Goal: Task Accomplishment & Management: Contribute content

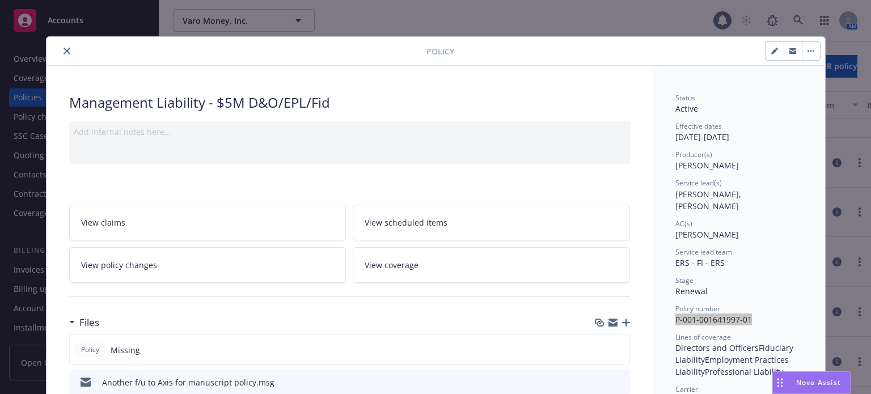
click at [66, 51] on button "close" at bounding box center [67, 51] width 14 height 14
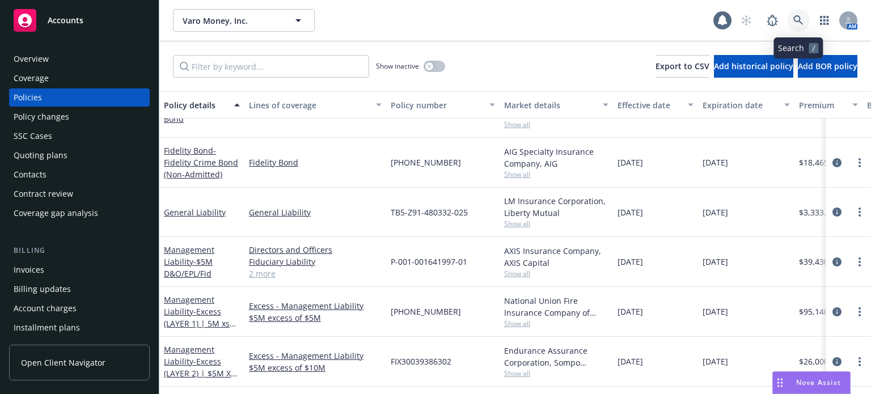
click at [794, 19] on icon at bounding box center [799, 20] width 10 height 10
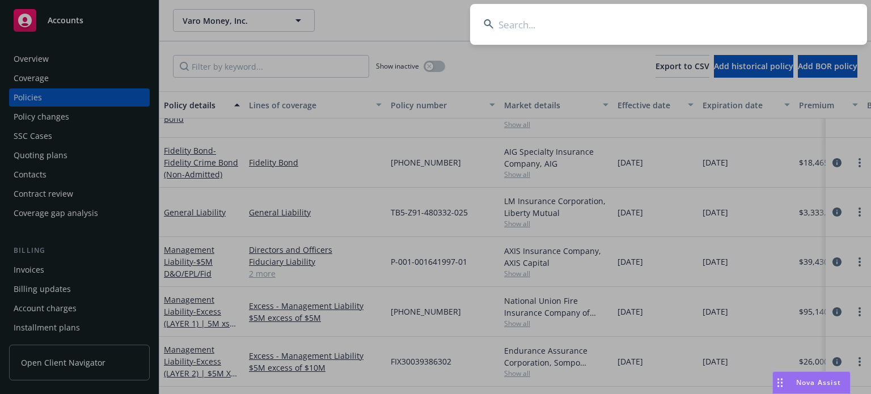
click at [630, 18] on input at bounding box center [668, 24] width 397 height 41
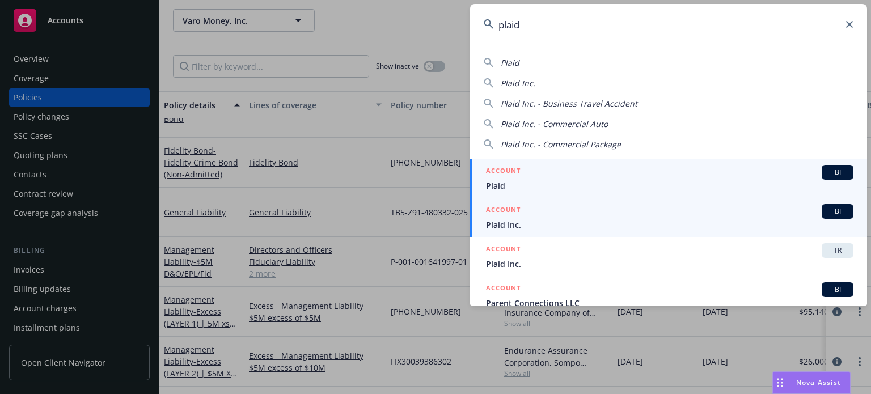
type input "plaid"
click at [534, 235] on link "ACCOUNT BI Plaid Inc." at bounding box center [668, 217] width 397 height 39
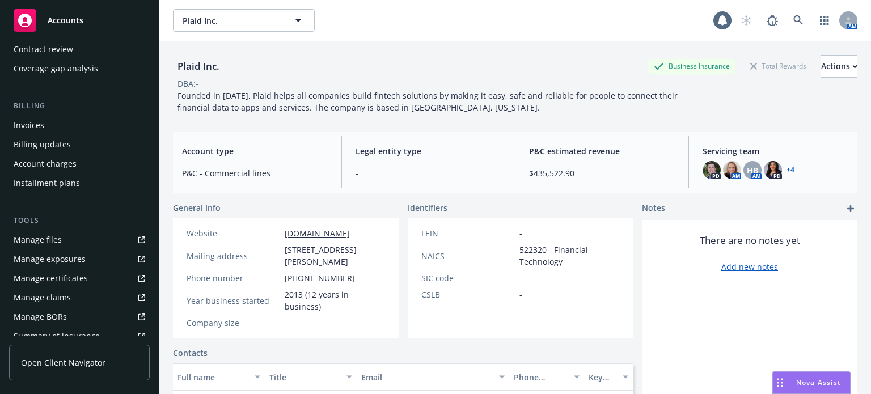
scroll to position [170, 0]
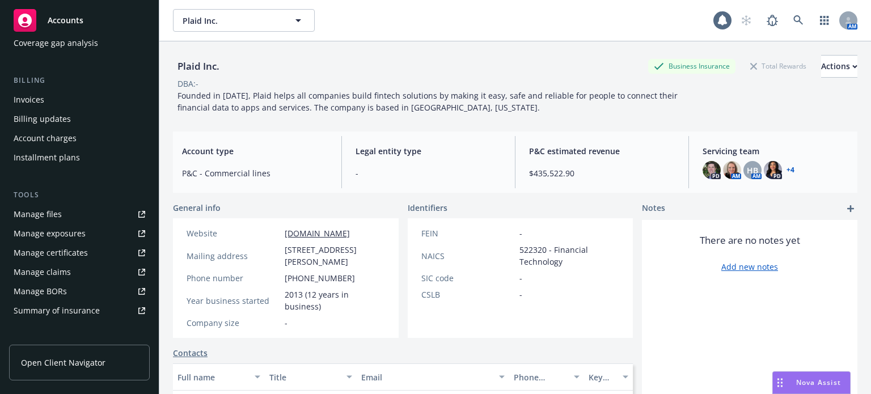
click at [76, 218] on link "Manage files" at bounding box center [79, 214] width 141 height 18
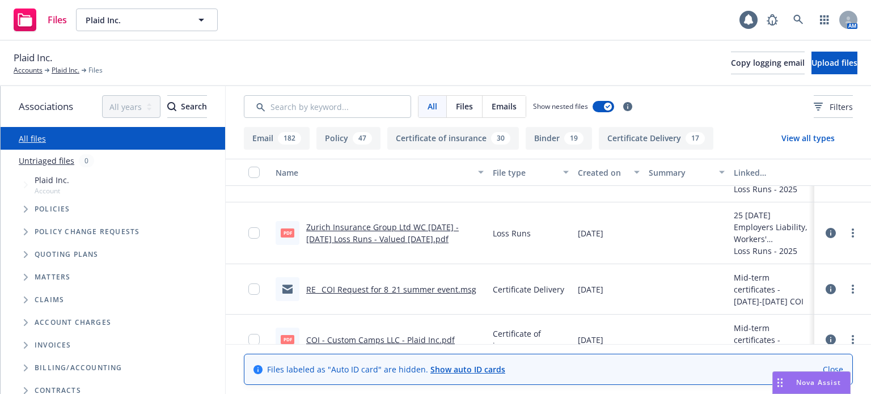
scroll to position [113, 0]
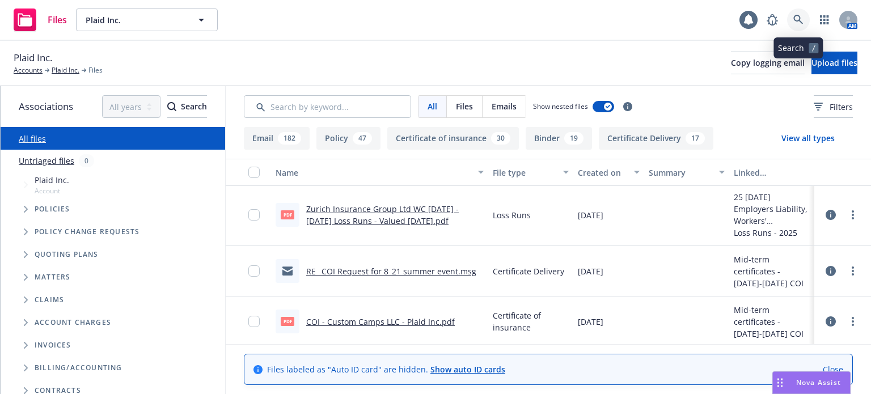
click at [797, 24] on icon at bounding box center [799, 20] width 10 height 10
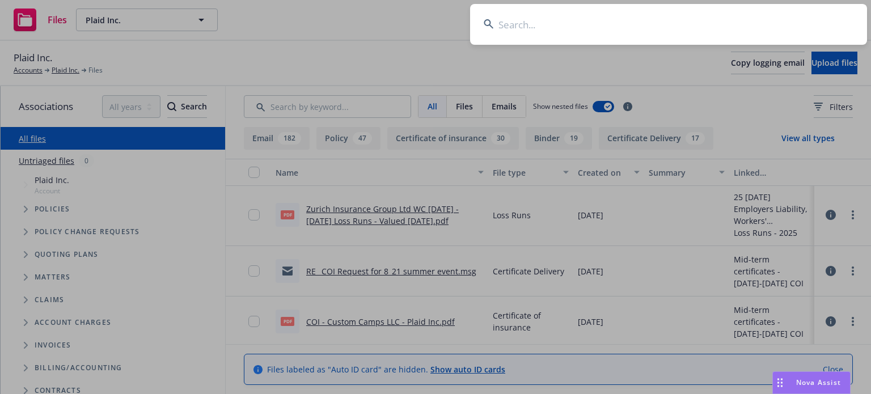
click at [570, 31] on input at bounding box center [668, 24] width 397 height 41
type input "01-544-08-16"
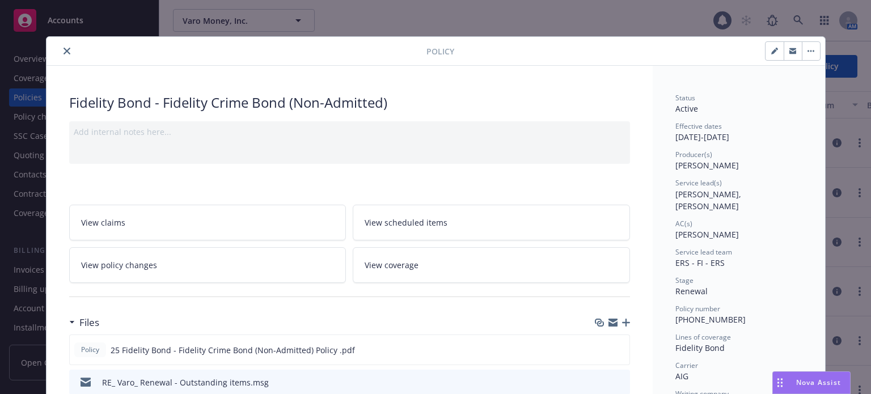
click at [60, 53] on button "close" at bounding box center [67, 51] width 14 height 14
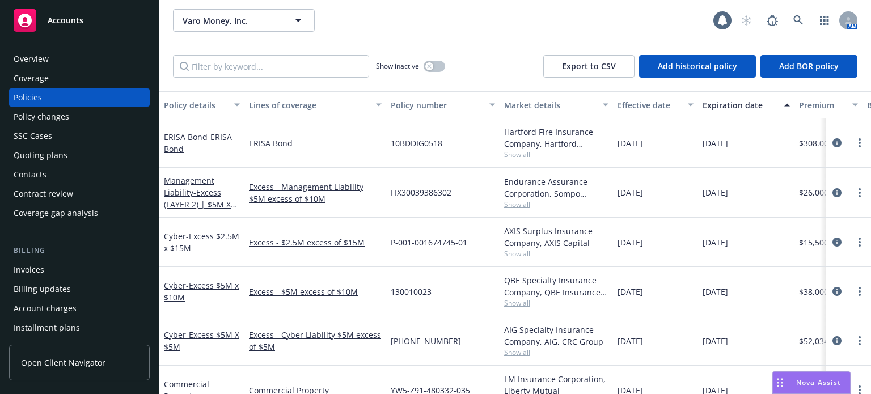
click at [49, 152] on div "Quoting plans" at bounding box center [41, 155] width 54 height 18
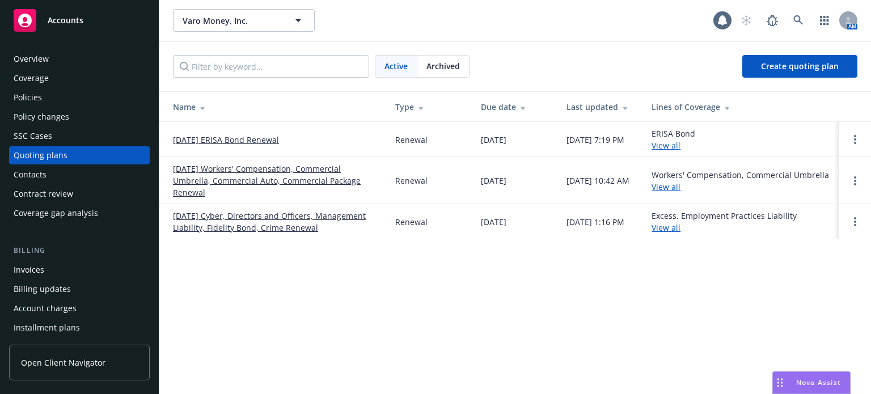
click at [202, 224] on link "[DATE] Cyber, Directors and Officers, Management Liability, Fidelity Bond, Crim…" at bounding box center [275, 222] width 204 height 24
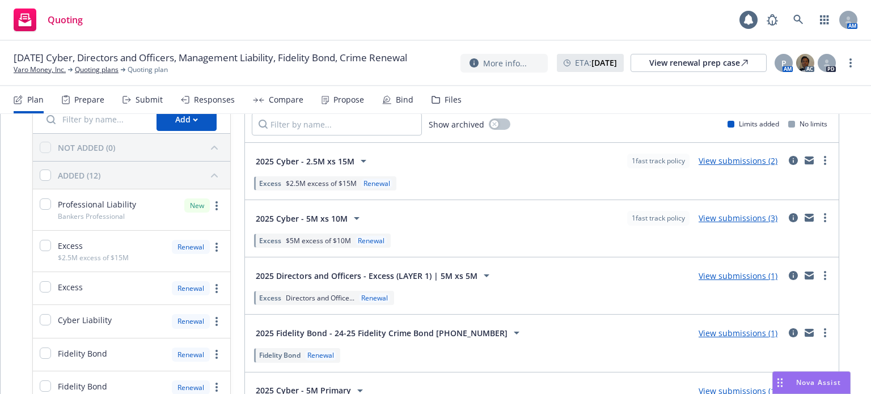
scroll to position [113, 0]
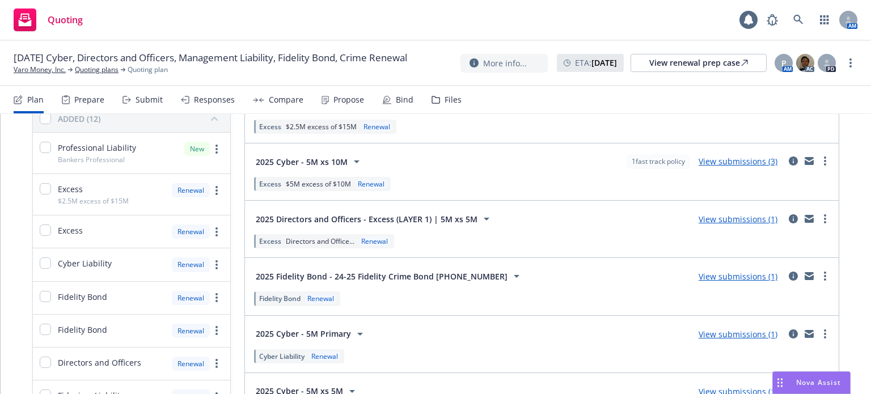
click at [728, 272] on link "View submissions (1)" at bounding box center [738, 276] width 79 height 11
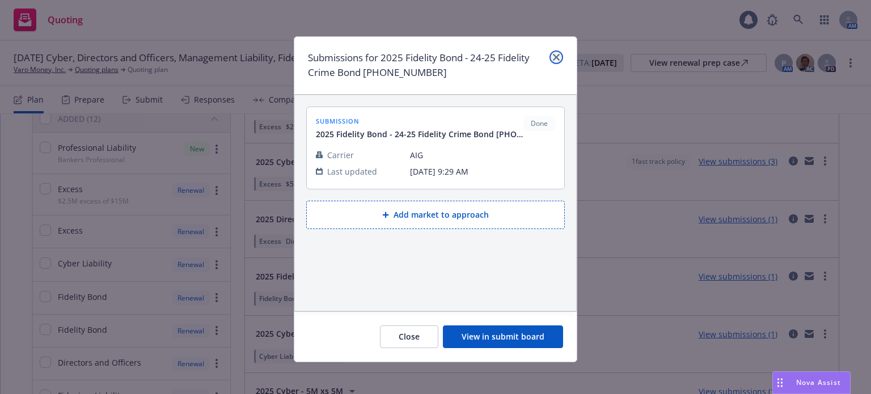
click at [553, 54] on icon "close" at bounding box center [556, 57] width 7 height 7
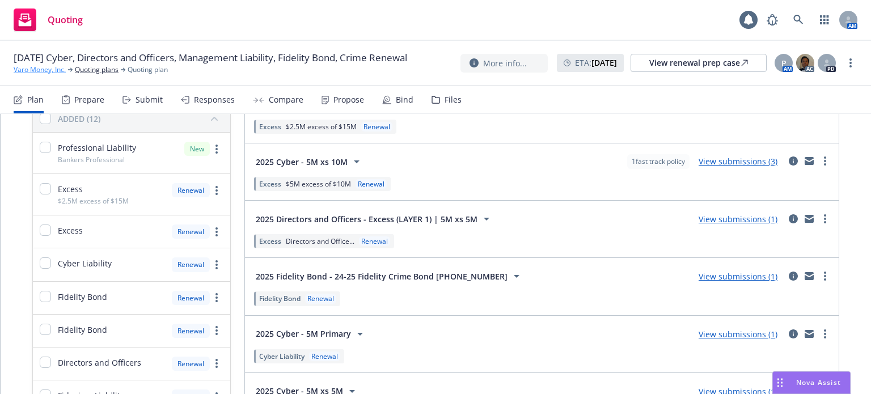
click at [43, 73] on link "Varo Money, Inc." at bounding box center [40, 70] width 52 height 10
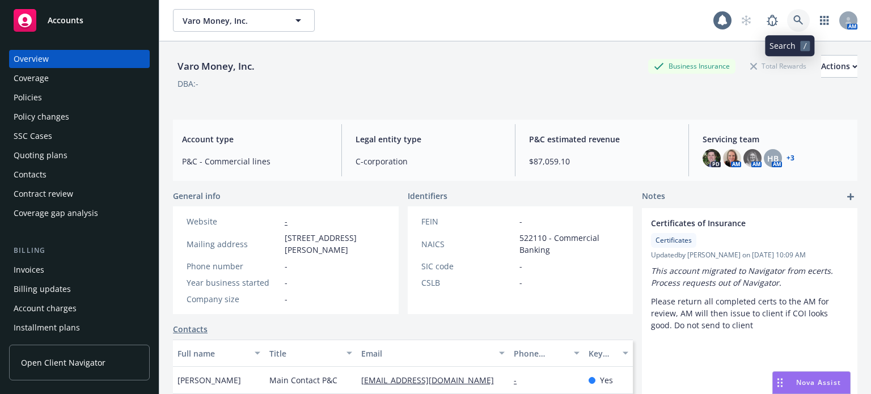
click at [794, 19] on icon at bounding box center [799, 20] width 10 height 10
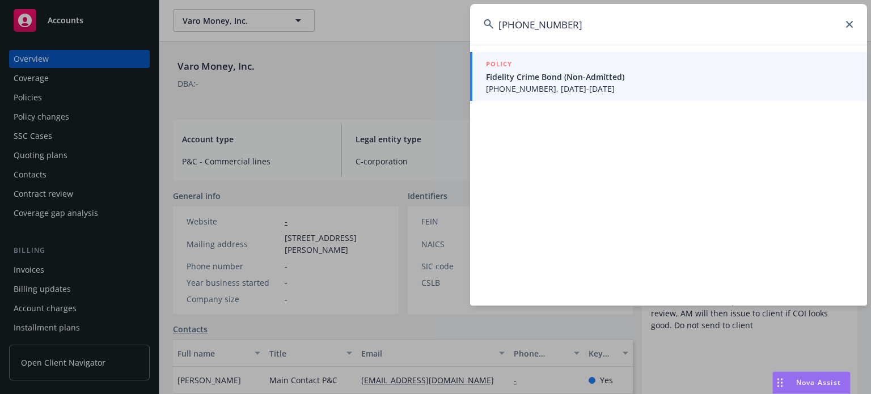
type input "01-544-08-16"
click at [526, 61] on div "POLICY" at bounding box center [670, 64] width 368 height 12
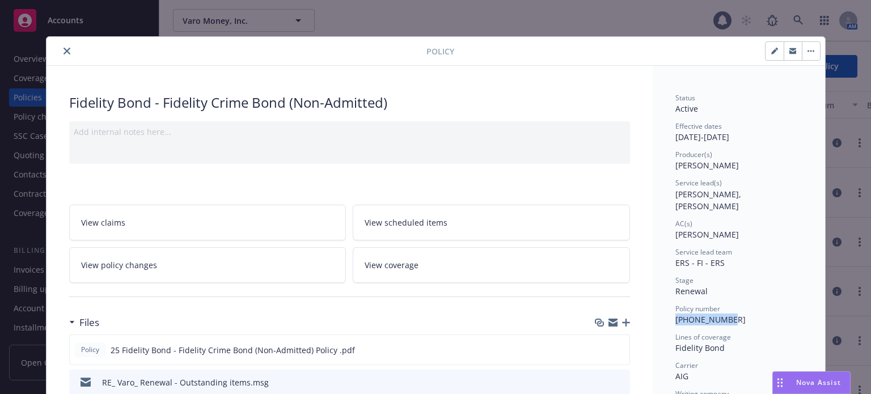
drag, startPoint x: 722, startPoint y: 307, endPoint x: 671, endPoint y: 310, distance: 51.1
click at [676, 310] on div "Policy number 01-544-08-16" at bounding box center [739, 315] width 127 height 22
copy span "01-544-08-16"
click at [64, 48] on icon "close" at bounding box center [67, 51] width 7 height 7
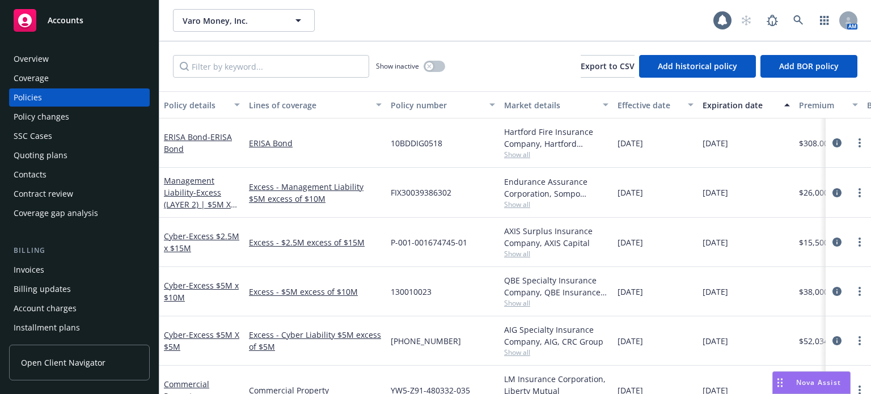
click at [47, 54] on div "Overview" at bounding box center [31, 59] width 35 height 18
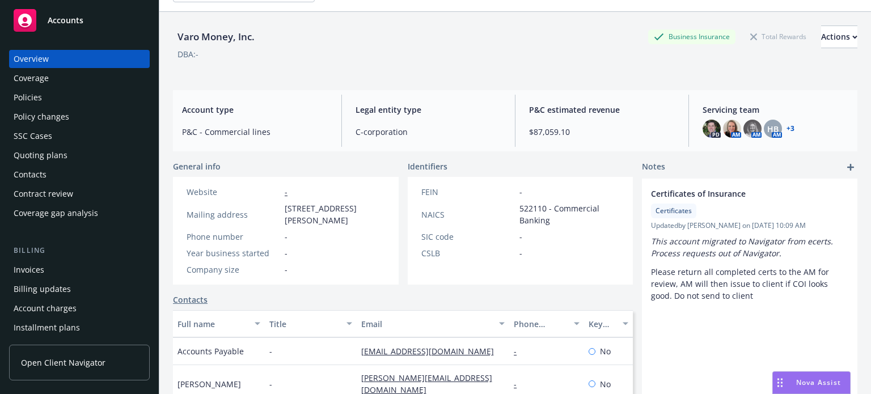
scroll to position [57, 0]
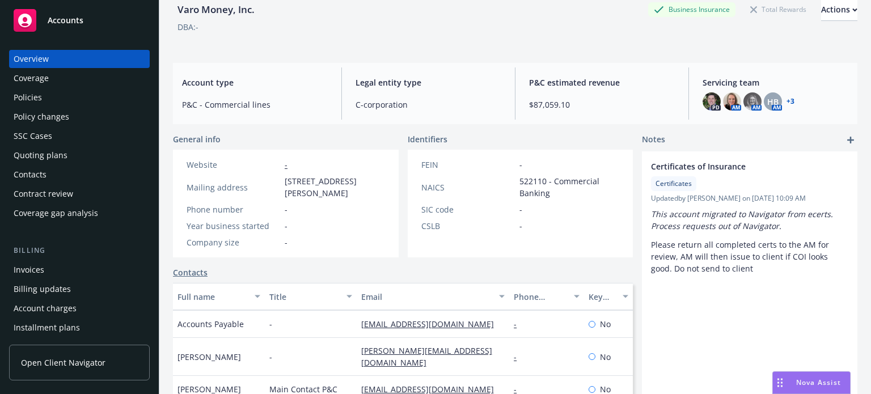
click at [49, 100] on div "Policies" at bounding box center [80, 98] width 132 height 18
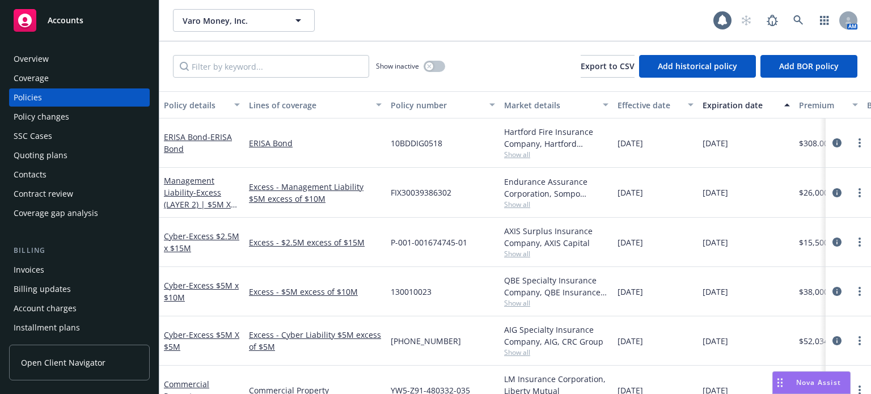
click at [179, 106] on div "Policy details" at bounding box center [196, 105] width 64 height 12
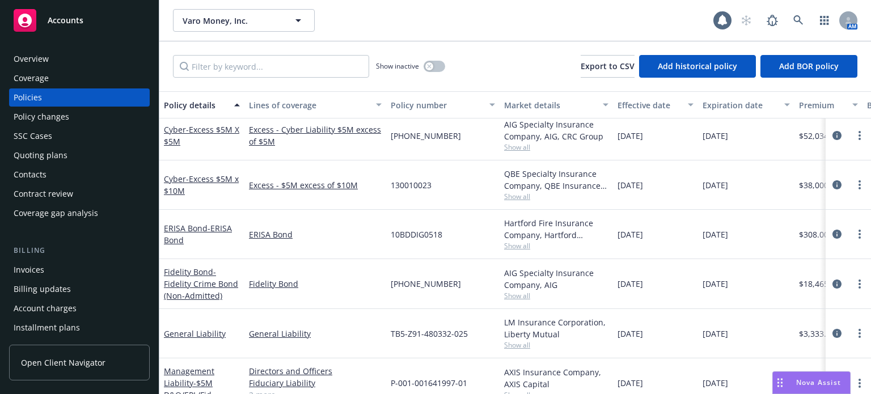
scroll to position [340, 0]
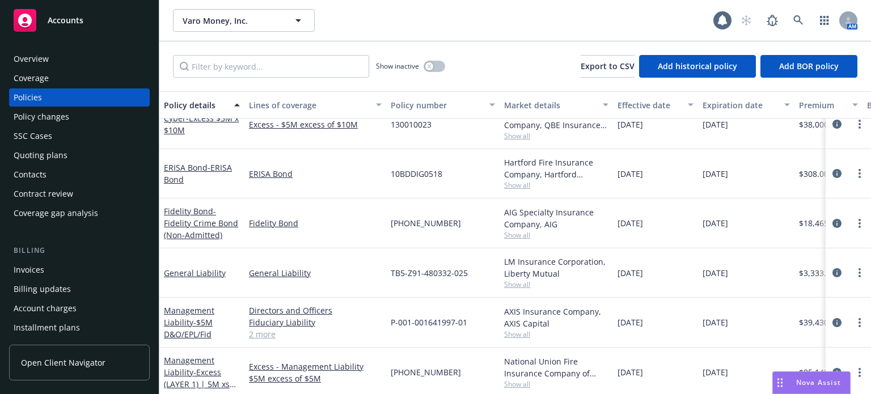
click at [530, 239] on span "Show all" at bounding box center [556, 235] width 104 height 10
click at [303, 250] on div "General Liability" at bounding box center [316, 272] width 142 height 49
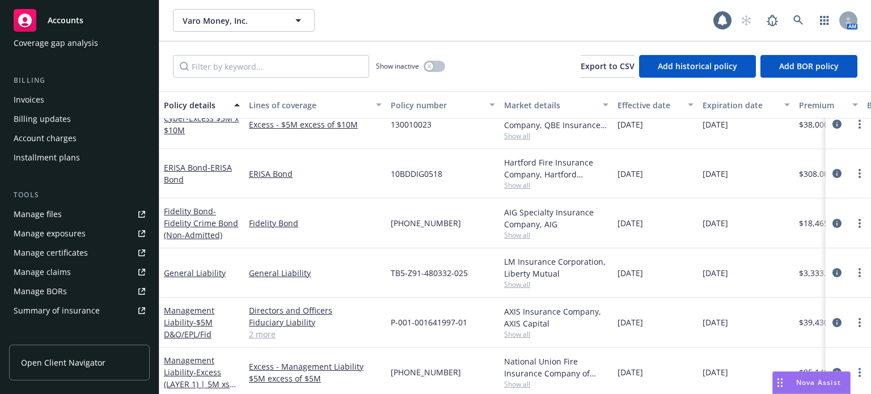
scroll to position [57, 0]
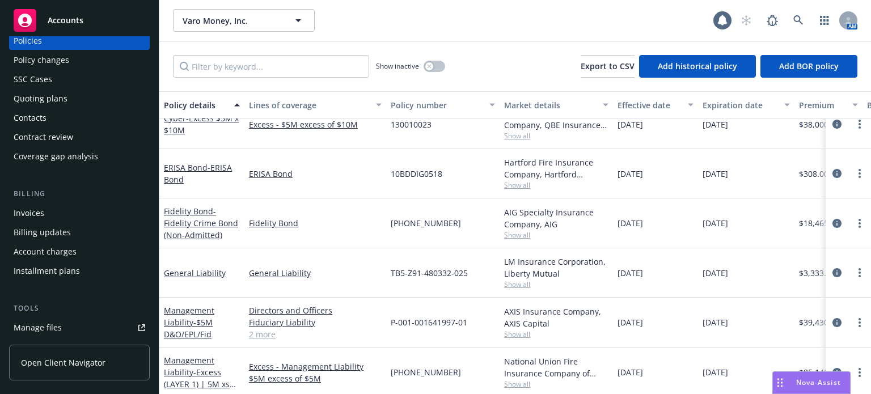
click at [32, 201] on div "Billing Invoices Billing updates Account charges Installment plans" at bounding box center [79, 234] width 141 height 92
click at [32, 210] on div "Invoices" at bounding box center [29, 213] width 31 height 18
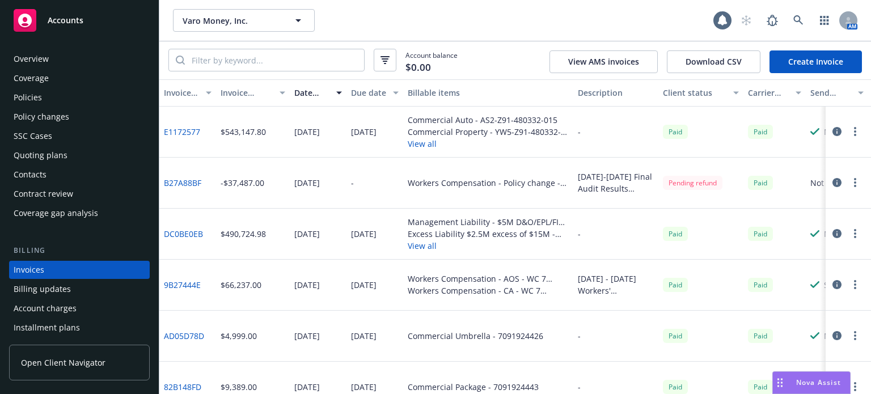
scroll to position [54, 0]
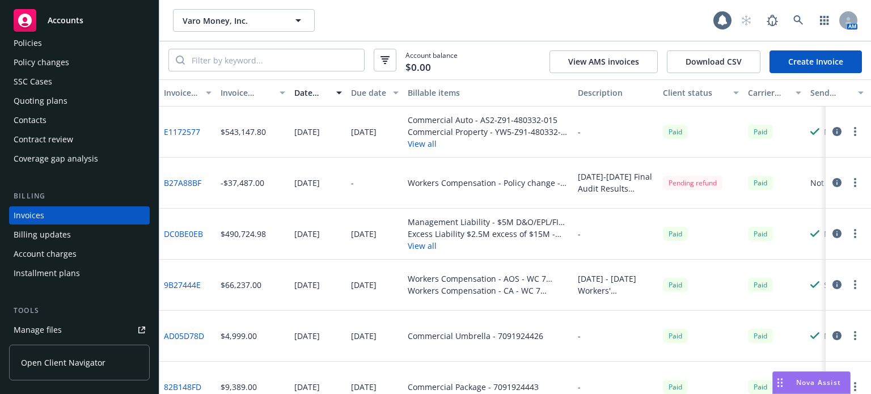
click at [427, 143] on button "View all" at bounding box center [488, 144] width 161 height 12
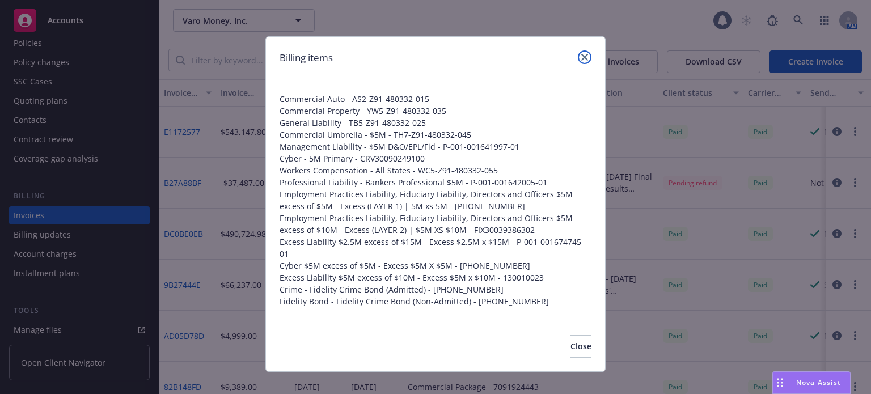
click at [583, 58] on icon "close" at bounding box center [585, 57] width 7 height 7
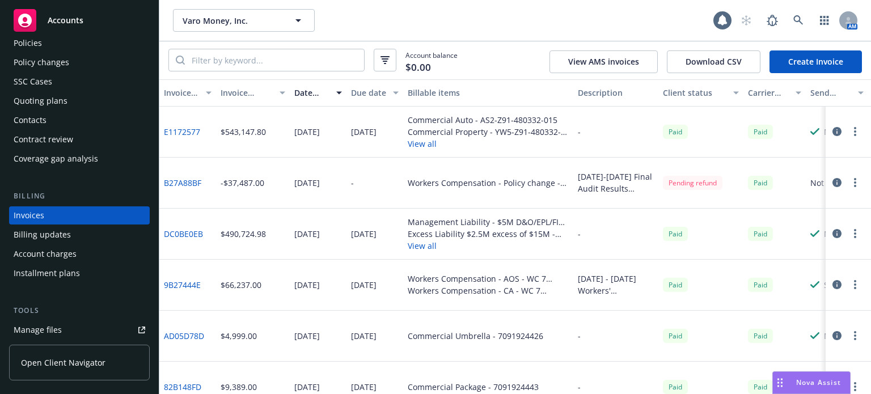
click at [180, 128] on link "E1172577" at bounding box center [182, 132] width 36 height 12
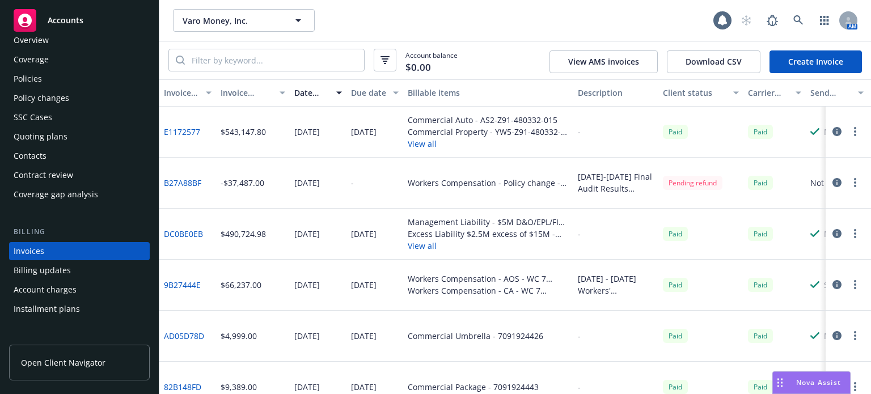
scroll to position [0, 0]
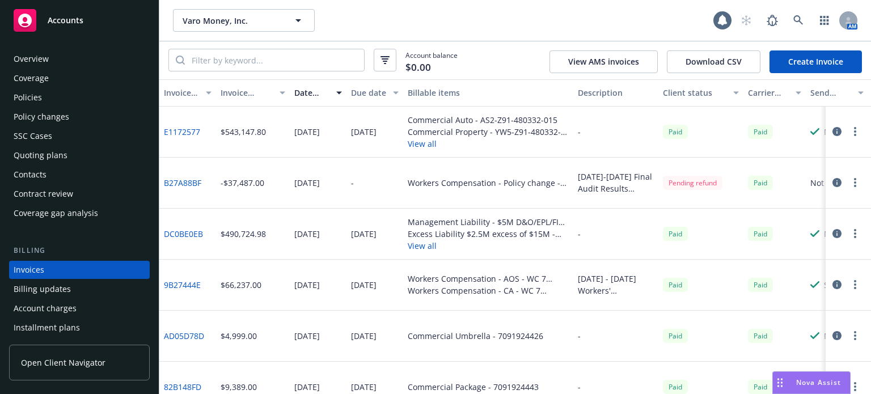
click at [41, 92] on div "Policies" at bounding box center [80, 98] width 132 height 18
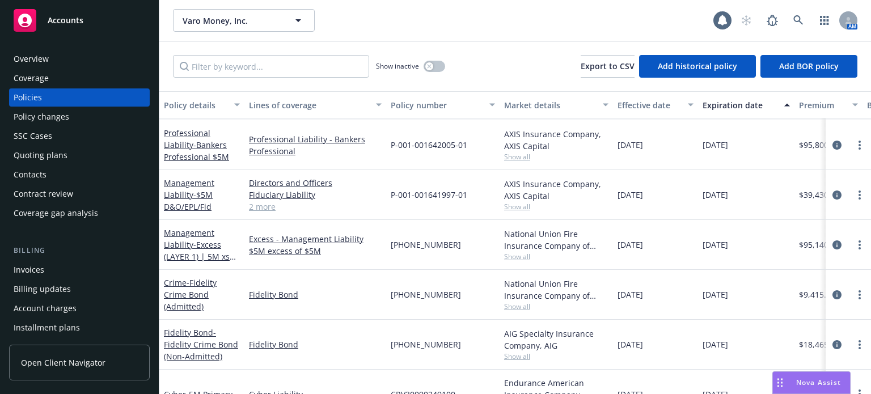
scroll to position [488, 0]
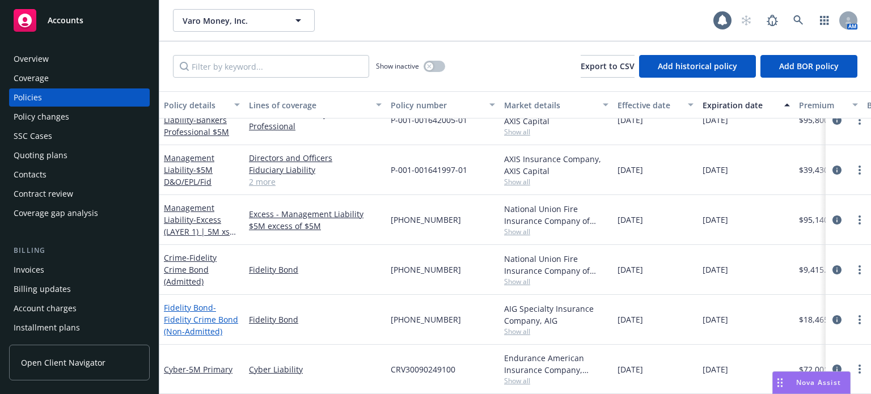
click at [210, 313] on span "- Fidelity Crime Bond (Non-Admitted)" at bounding box center [201, 319] width 74 height 35
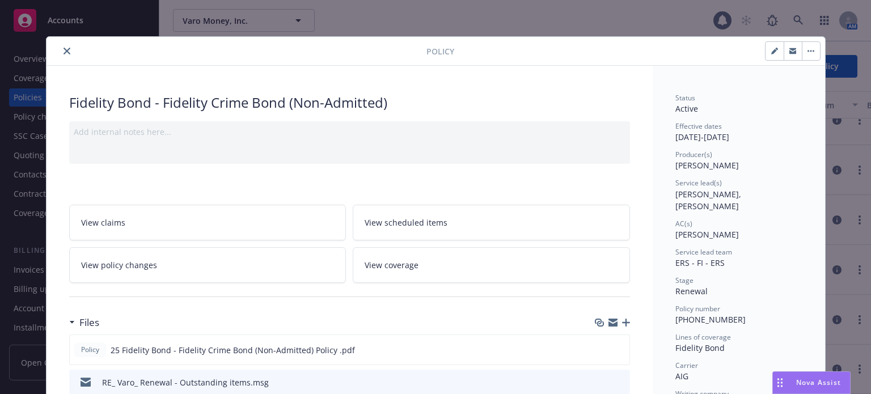
scroll to position [34, 0]
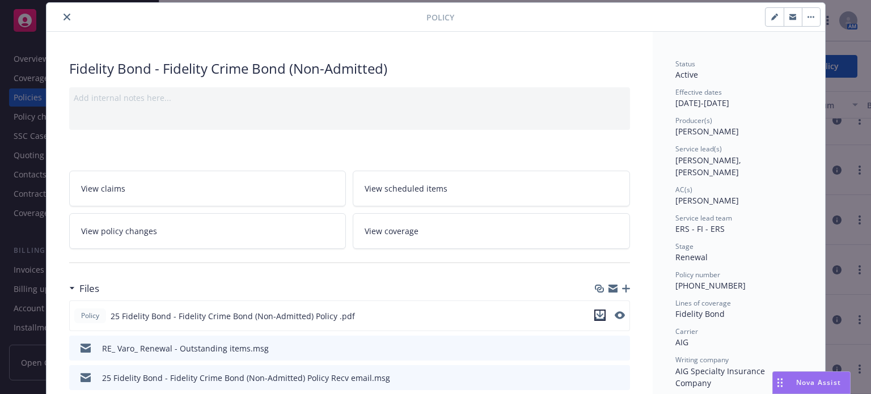
click at [597, 311] on icon "download file" at bounding box center [600, 315] width 9 height 9
click at [64, 18] on icon "close" at bounding box center [67, 17] width 7 height 7
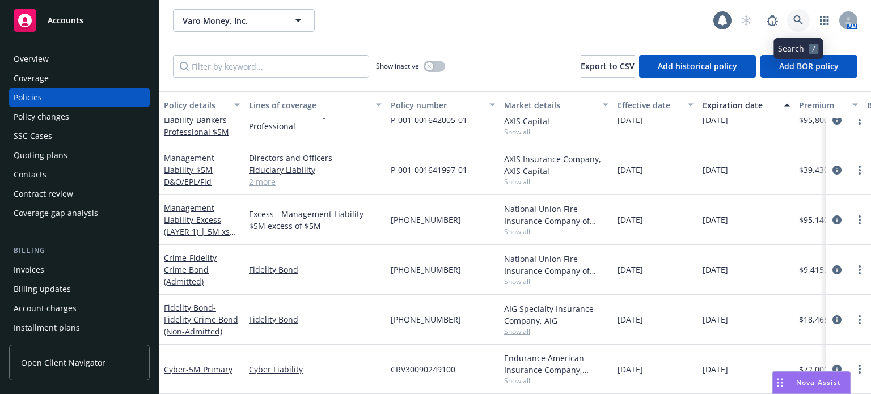
click at [798, 21] on icon at bounding box center [799, 20] width 10 height 10
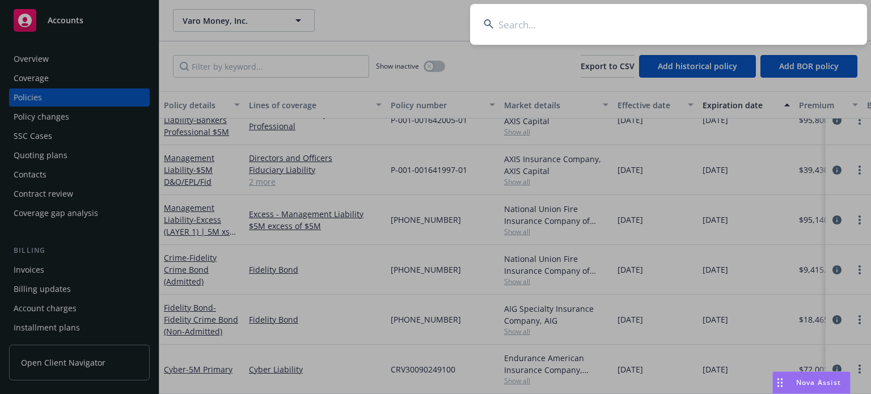
click at [505, 24] on input at bounding box center [668, 24] width 397 height 41
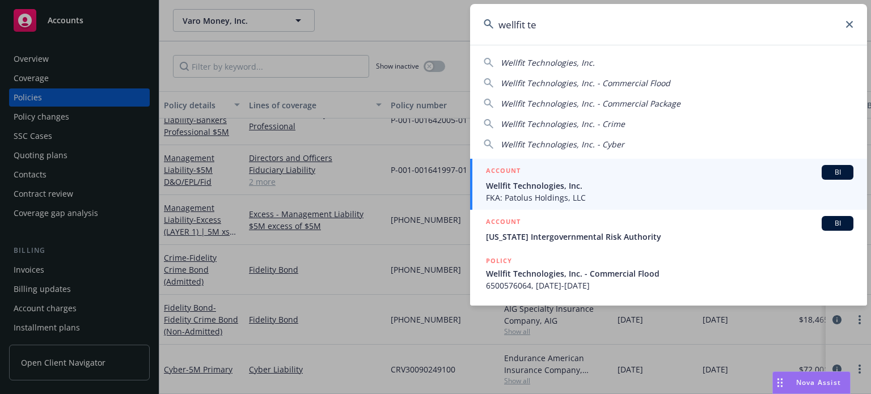
type input "wellfit te"
click at [545, 180] on span "Wellfit Technologies, Inc." at bounding box center [670, 186] width 368 height 12
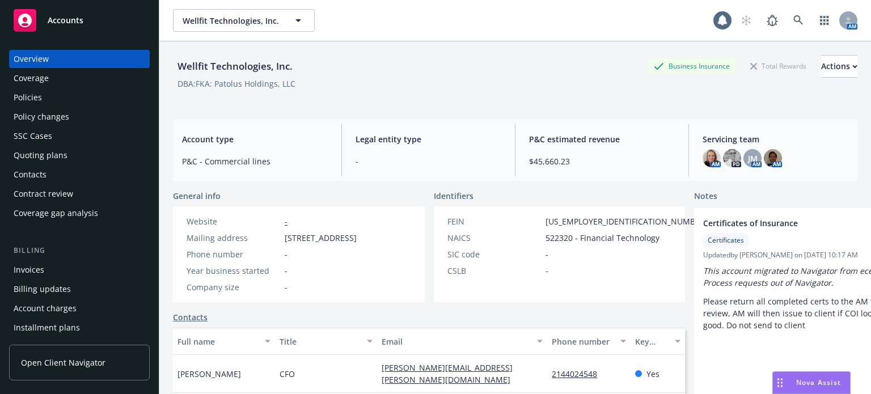
click at [41, 95] on div "Policies" at bounding box center [80, 98] width 132 height 18
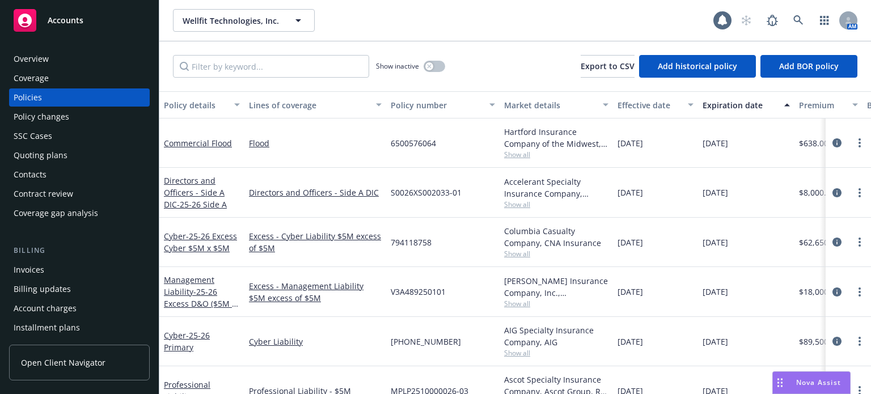
click at [200, 108] on div "Policy details" at bounding box center [196, 105] width 64 height 12
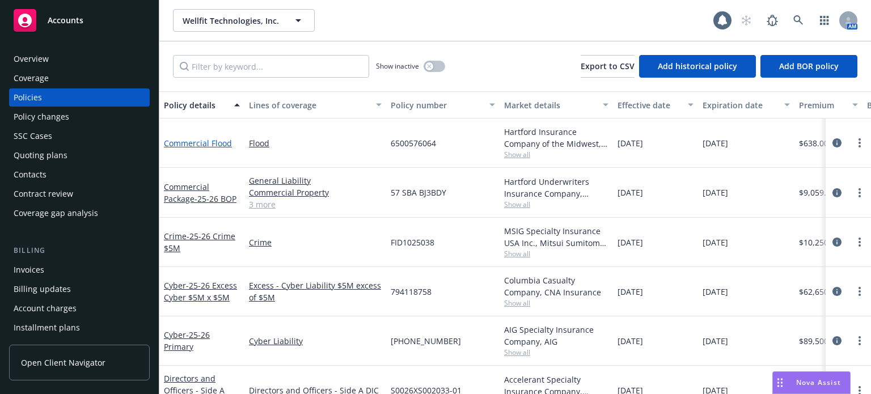
scroll to position [57, 0]
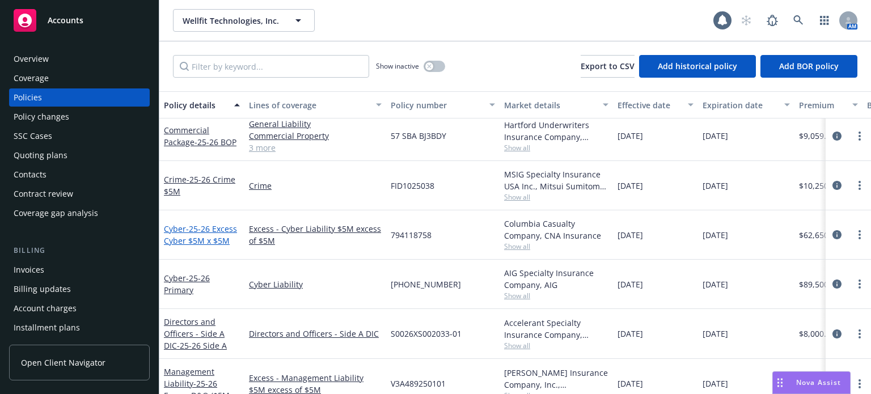
click at [210, 233] on span "- 25-26 Excess Cyber $5M x $5M" at bounding box center [200, 235] width 73 height 23
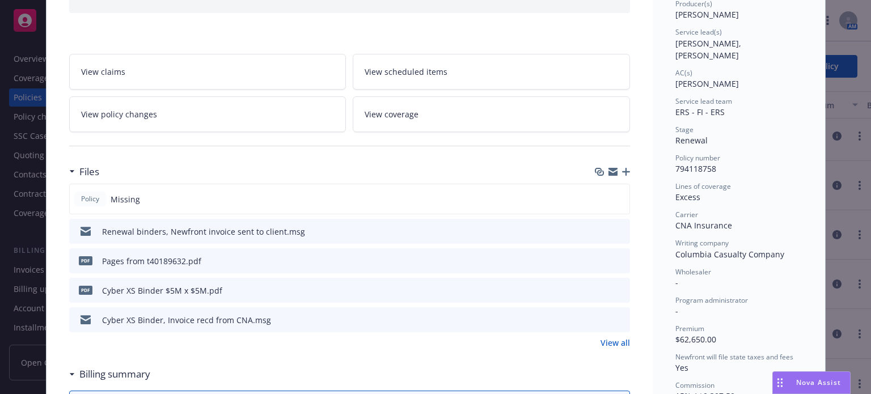
scroll to position [170, 0]
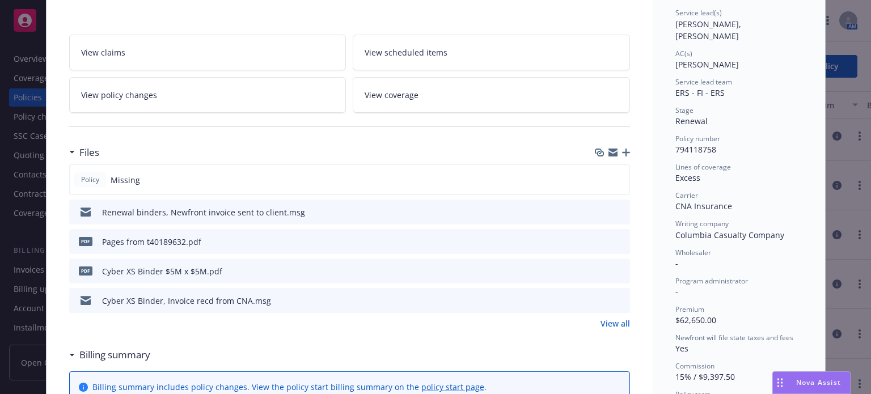
click at [599, 299] on icon "download file" at bounding box center [600, 300] width 9 height 9
click at [625, 153] on icon "button" at bounding box center [626, 153] width 8 height 8
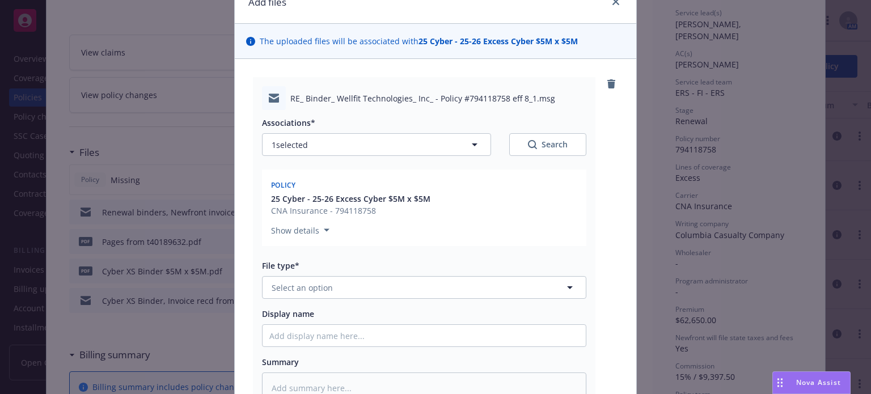
scroll to position [113, 0]
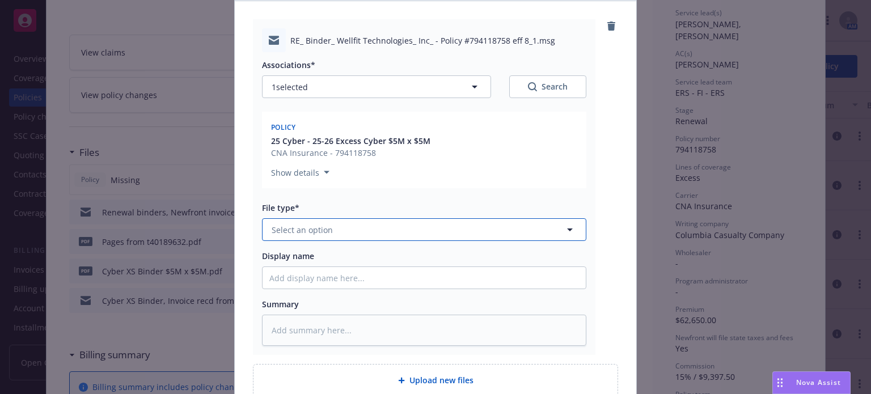
click at [326, 225] on span "Select an option" at bounding box center [302, 230] width 61 height 12
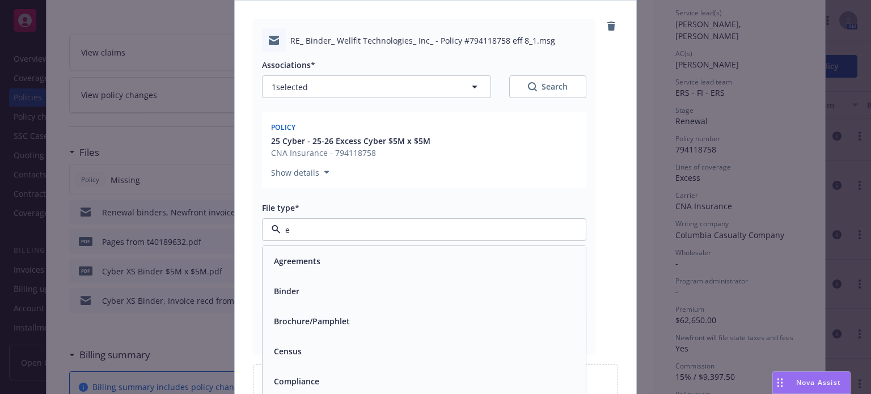
type input "em"
click at [307, 292] on div "Email" at bounding box center [424, 291] width 310 height 16
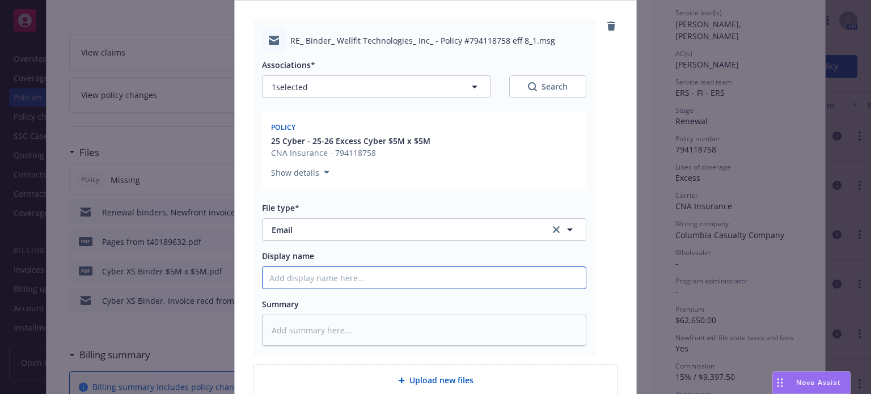
click at [311, 273] on input "Display name" at bounding box center [424, 278] width 323 height 22
type textarea "x"
type input "T"
type textarea "x"
type input "TX"
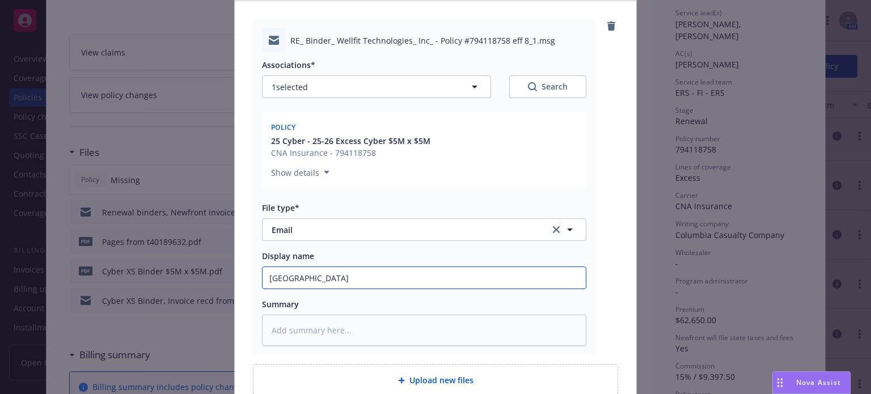
type textarea "x"
type input "TX"
type textarea "x"
type input "TX S"
type textarea "x"
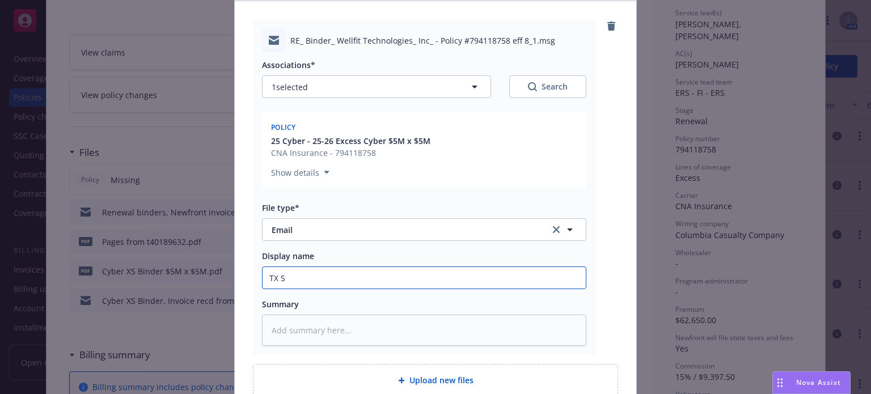
type input "TX SL"
type textarea "x"
type input "TX SL"
type textarea "x"
type input "TX SL F"
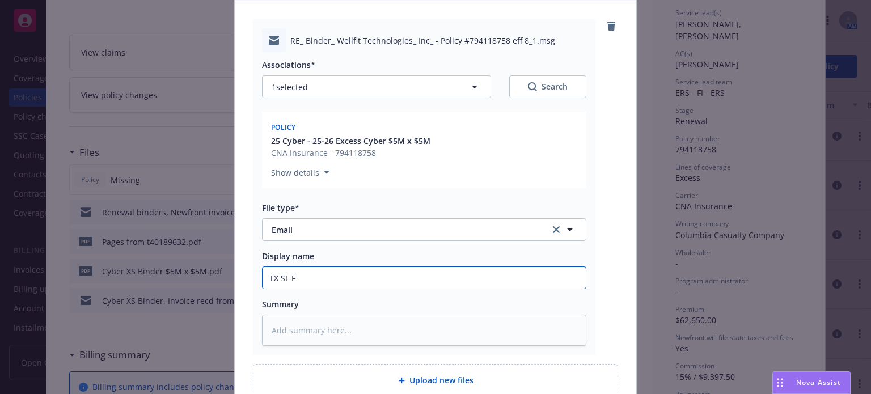
type textarea "x"
type input "TX SL Fo"
type textarea "x"
type input "TX SL For"
type textarea "x"
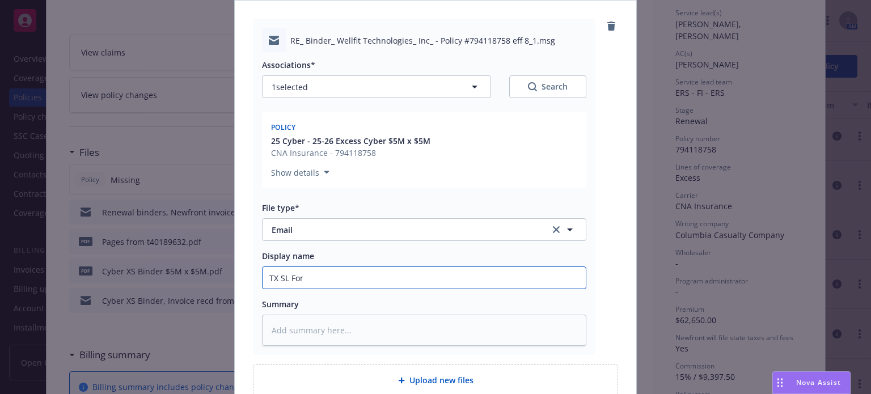
type input "TX SL Form"
type textarea "x"
type input "TX SL Form"
type textarea "x"
type input "TX SL Form s"
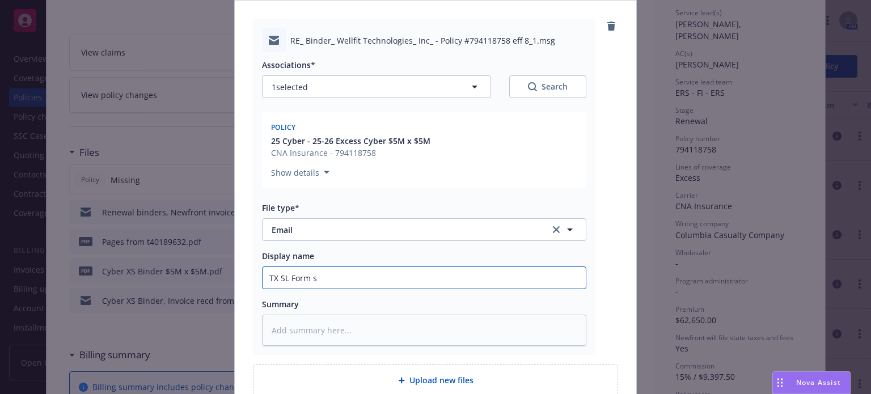
type textarea "x"
type input "TX SL Form se"
type textarea "x"
type input "TX SL Form sen"
type textarea "x"
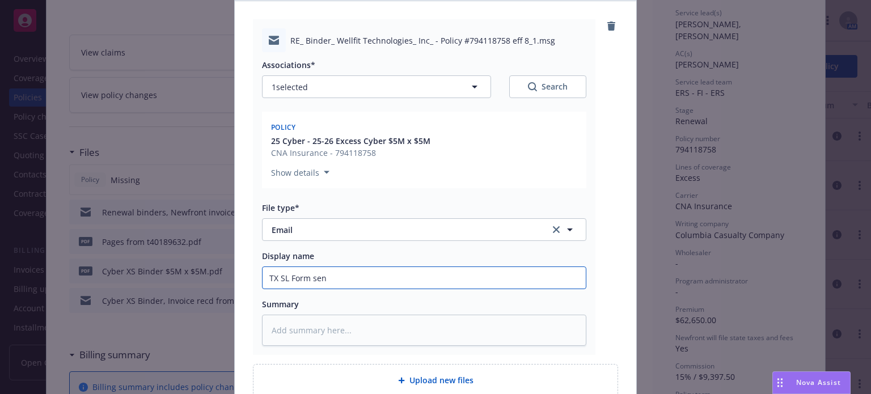
type input "TX SL Form sent"
type textarea "x"
type input "TX SL Form sent"
type textarea "x"
type input "TX SL Form sent t"
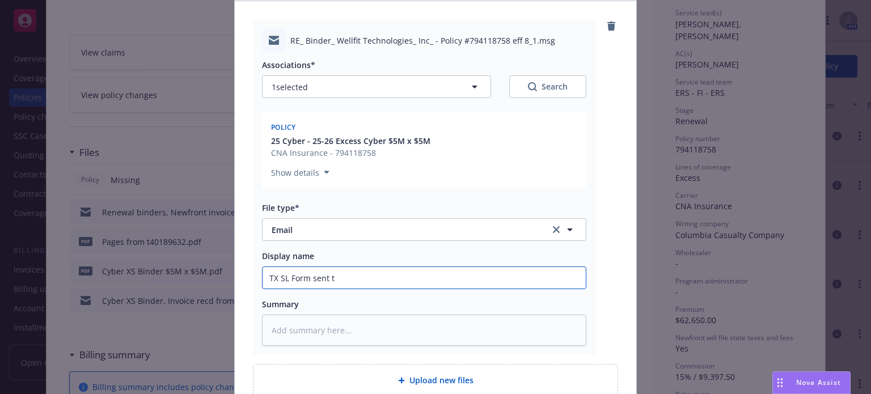
type textarea "x"
type input "TX SL Form sent to"
type textarea "x"
type input "TX SL Form sent to C"
type textarea "x"
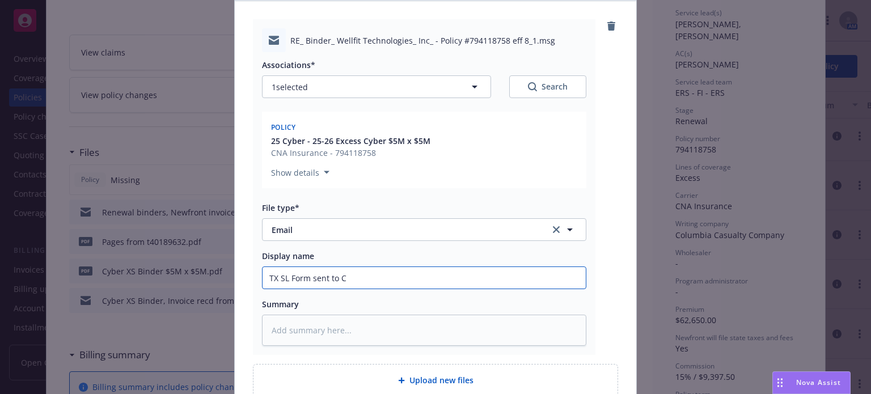
type input "TX SL Form sent to CN"
type textarea "x"
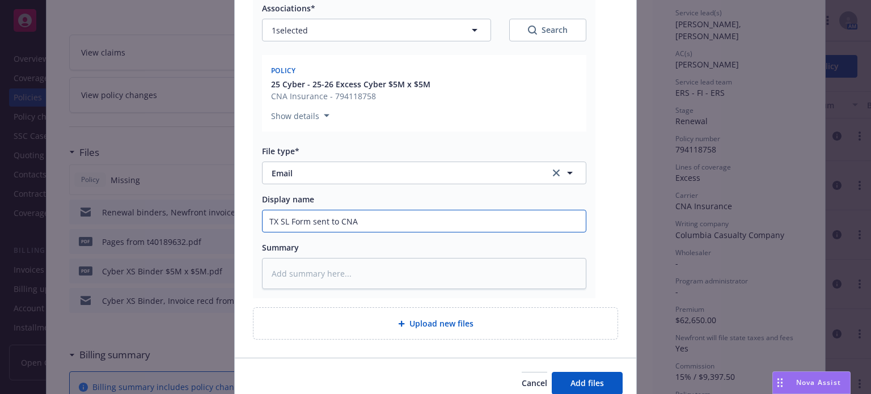
type input "TX SL Form sent to CNA"
type textarea "x"
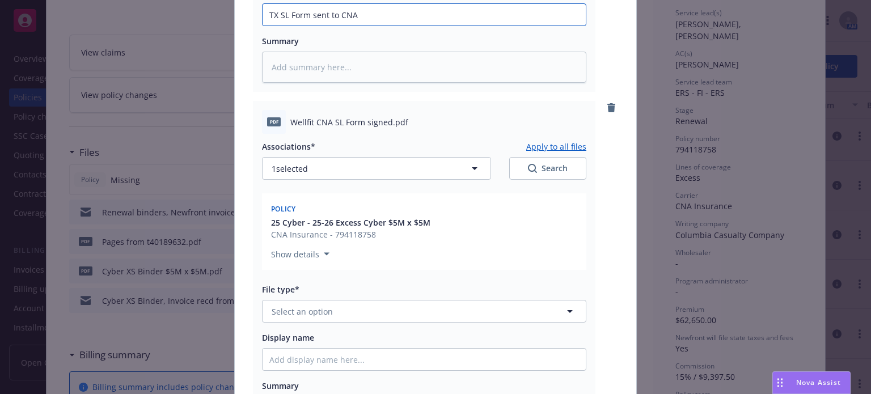
scroll to position [397, 0]
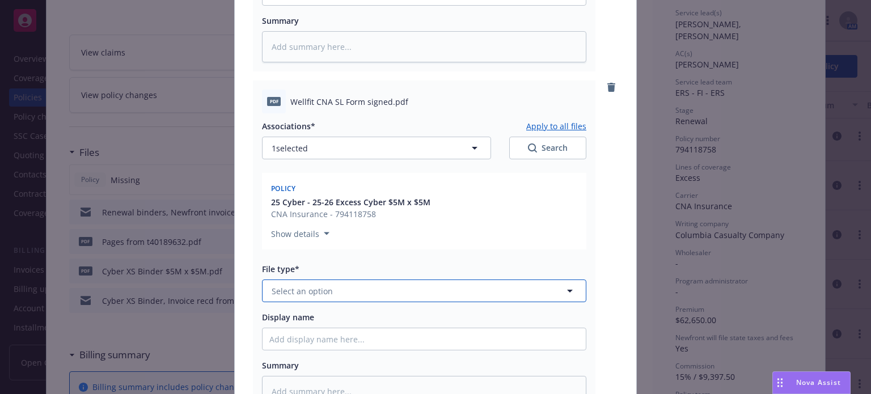
click at [300, 281] on button "Select an option" at bounding box center [424, 291] width 325 height 23
type input "surp"
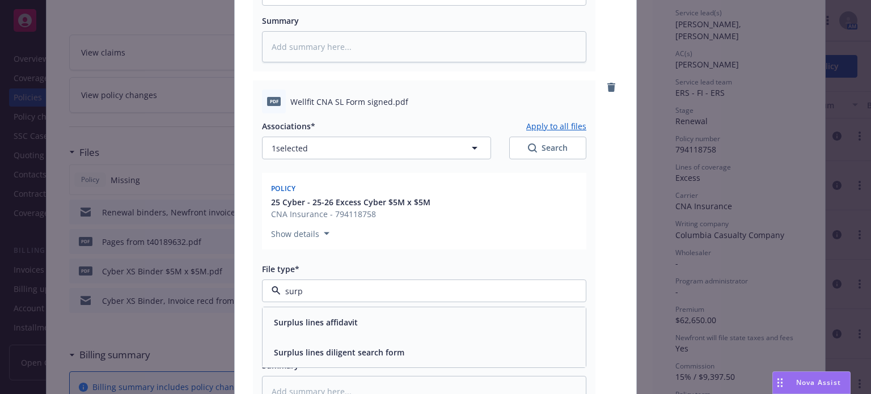
click at [325, 322] on span "Surplus lines affidavit" at bounding box center [316, 323] width 84 height 12
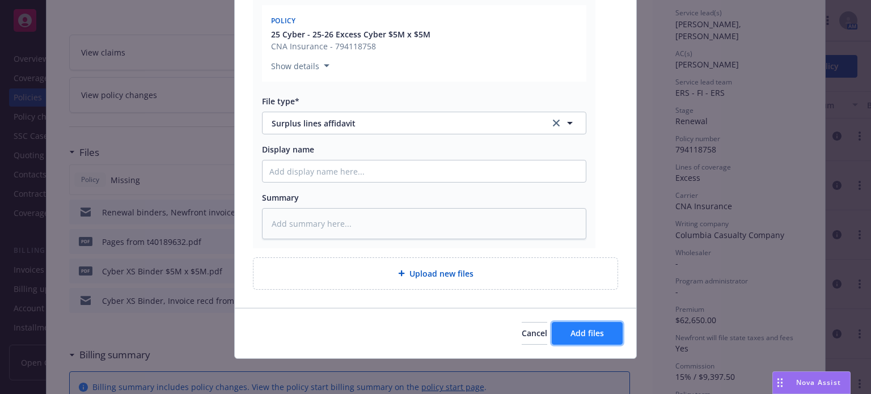
click at [585, 324] on button "Add files" at bounding box center [587, 333] width 71 height 23
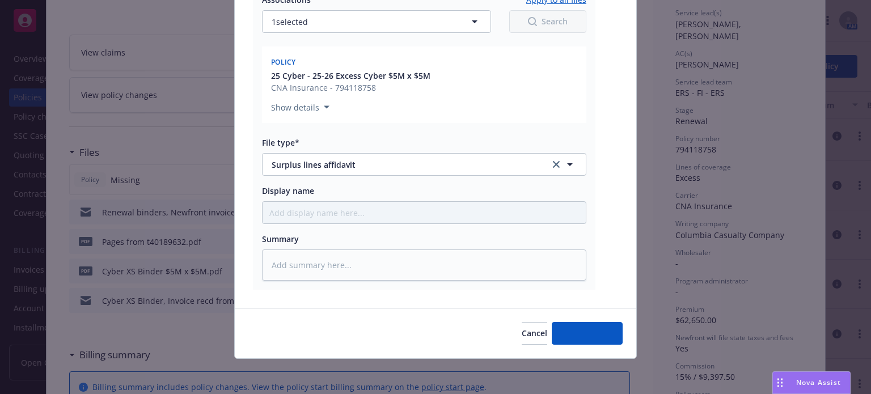
type textarea "x"
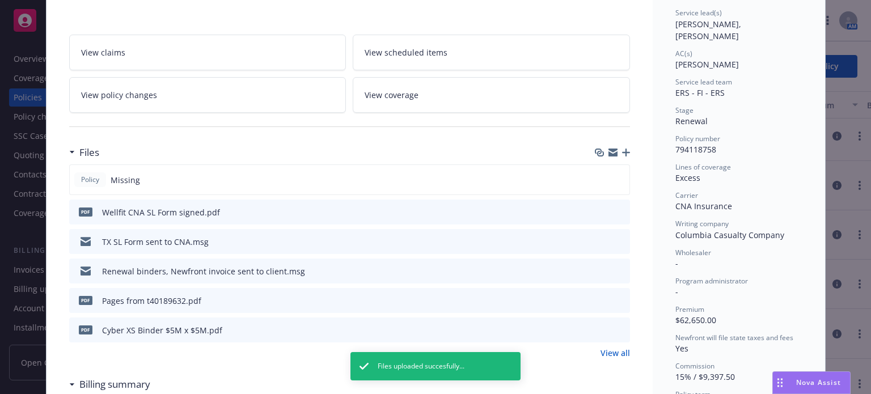
scroll to position [0, 0]
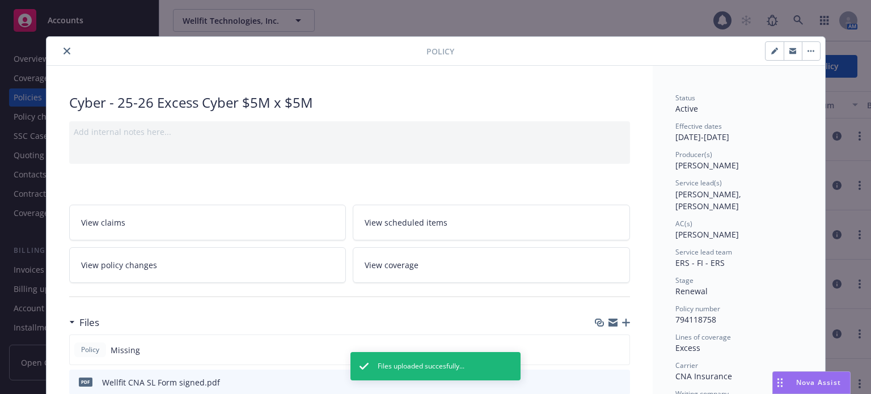
click at [64, 48] on icon "close" at bounding box center [67, 51] width 7 height 7
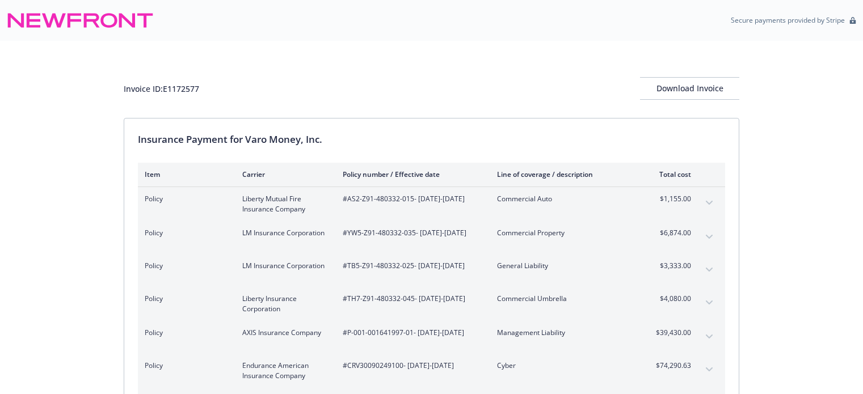
click at [686, 85] on div "Download Invoice" at bounding box center [689, 89] width 99 height 22
